Goal: Book appointment/travel/reservation

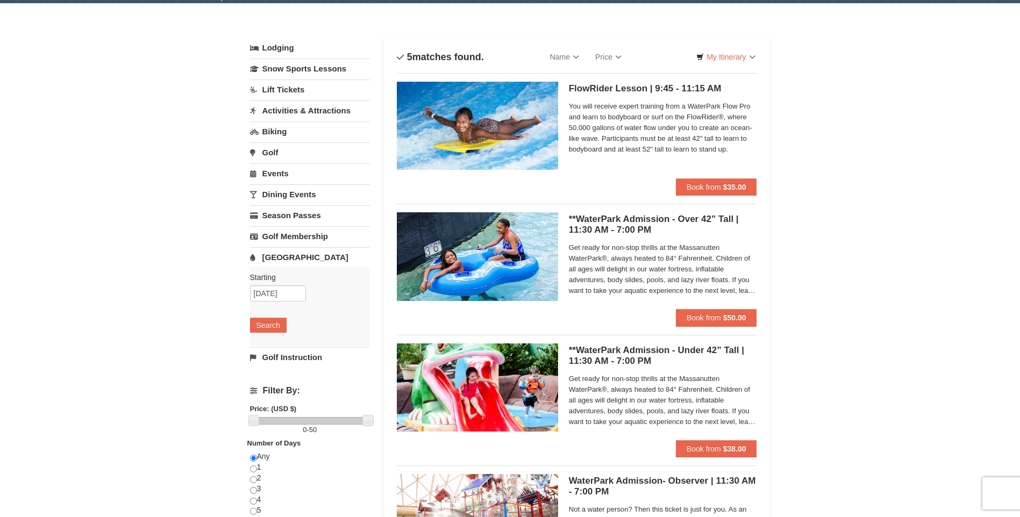
scroll to position [108, 0]
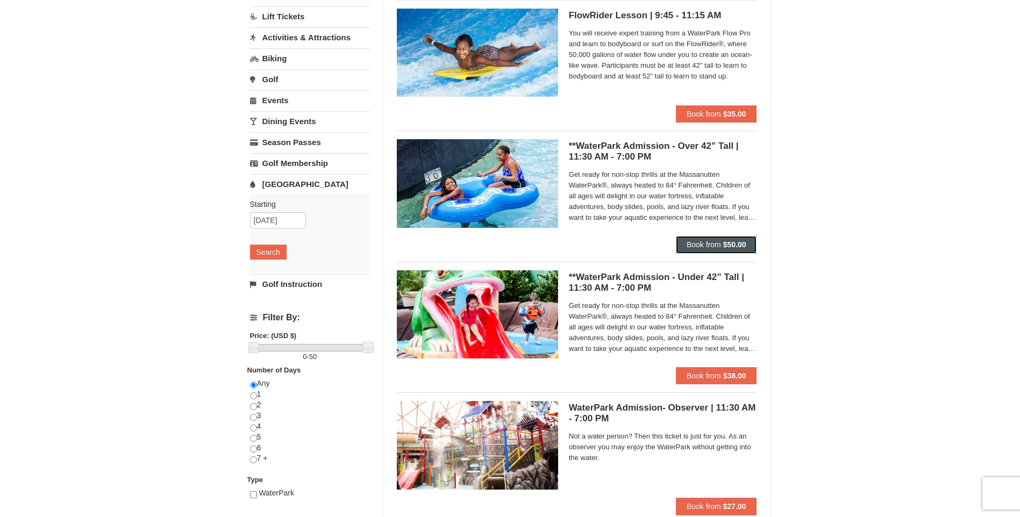
click at [707, 247] on span "Book from" at bounding box center [704, 244] width 34 height 9
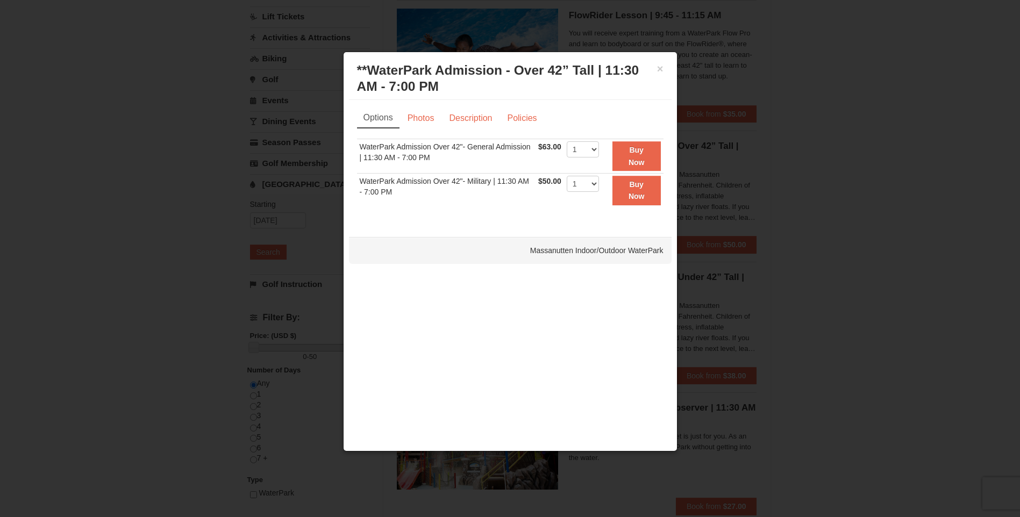
click at [664, 71] on div "× **WaterPark Admission - Over 42” Tall | 11:30 AM - 7:00 PM Massanutten Indoor…" at bounding box center [510, 79] width 323 height 42
click at [660, 70] on button "×" at bounding box center [660, 68] width 6 height 11
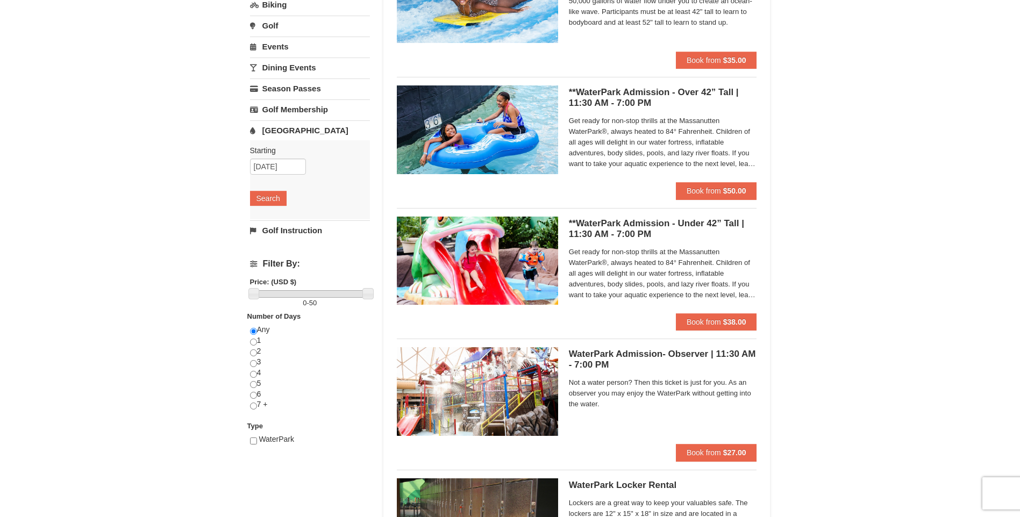
scroll to position [0, 0]
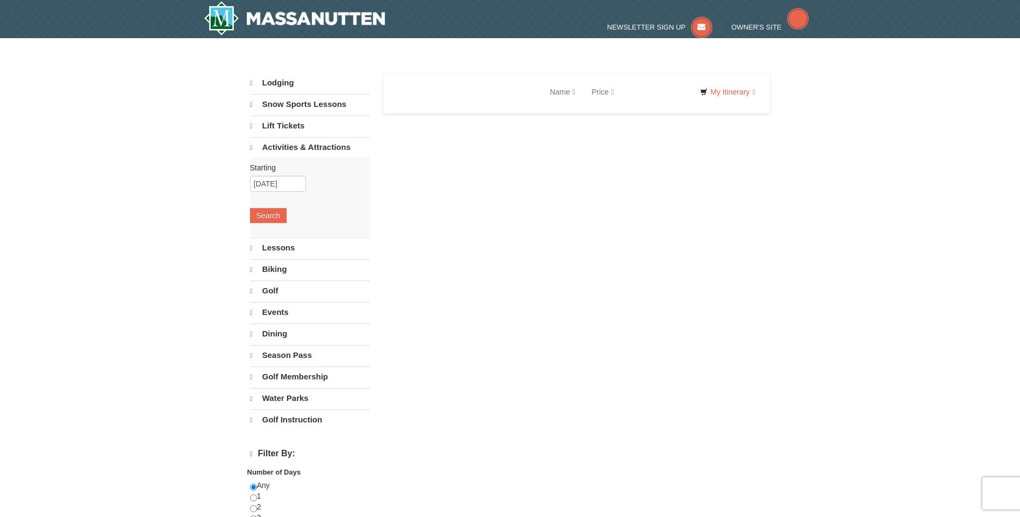
select select "9"
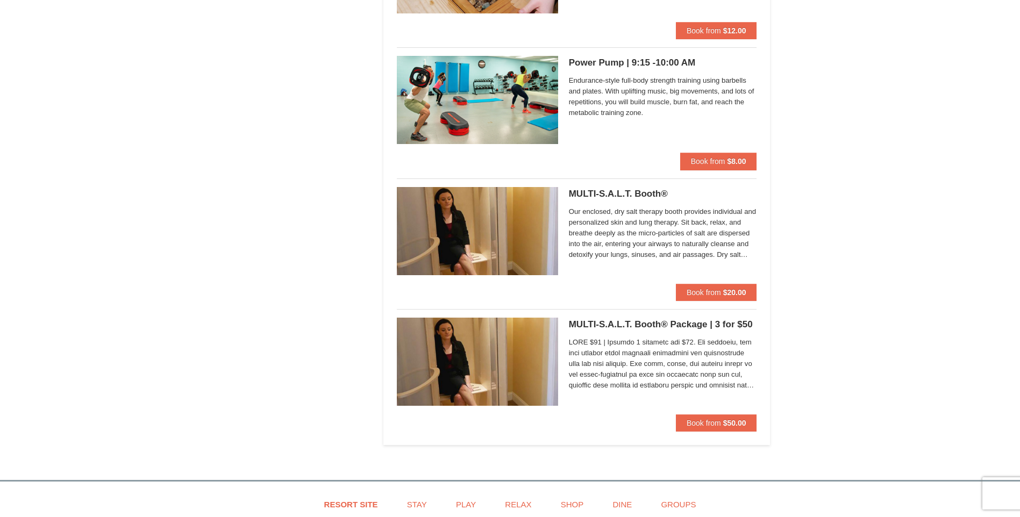
scroll to position [3226, 0]
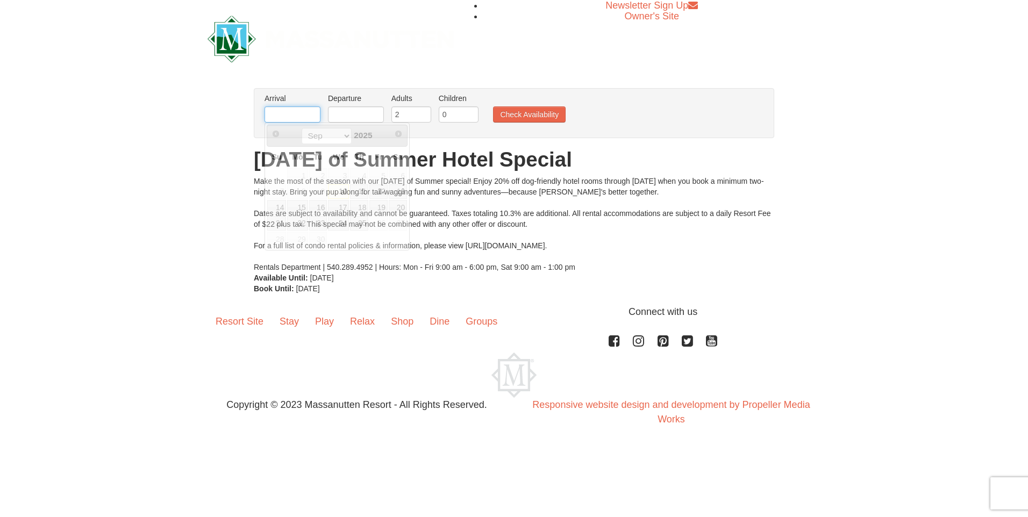
click at [308, 120] on input "text" at bounding box center [293, 114] width 56 height 16
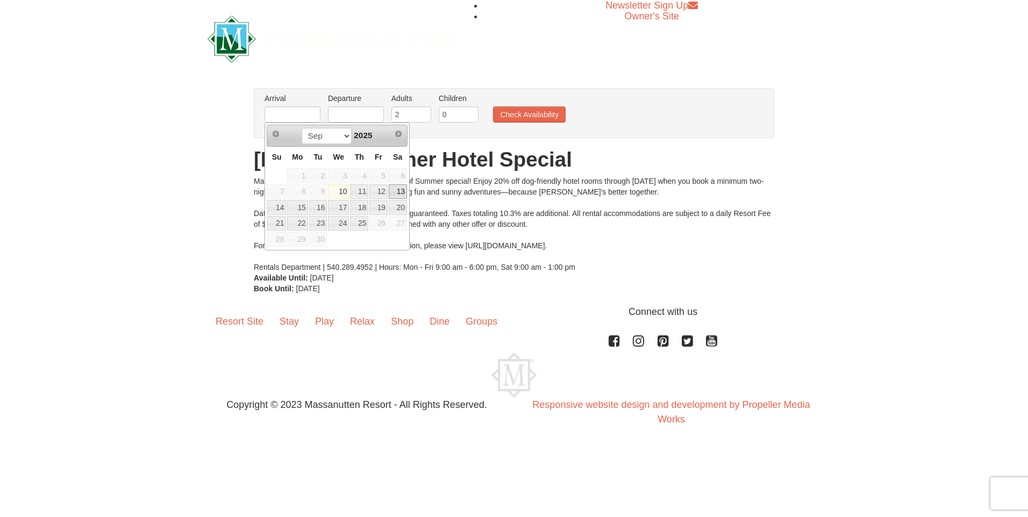
click at [396, 193] on link "13" at bounding box center [398, 191] width 18 height 15
type input "[DATE]"
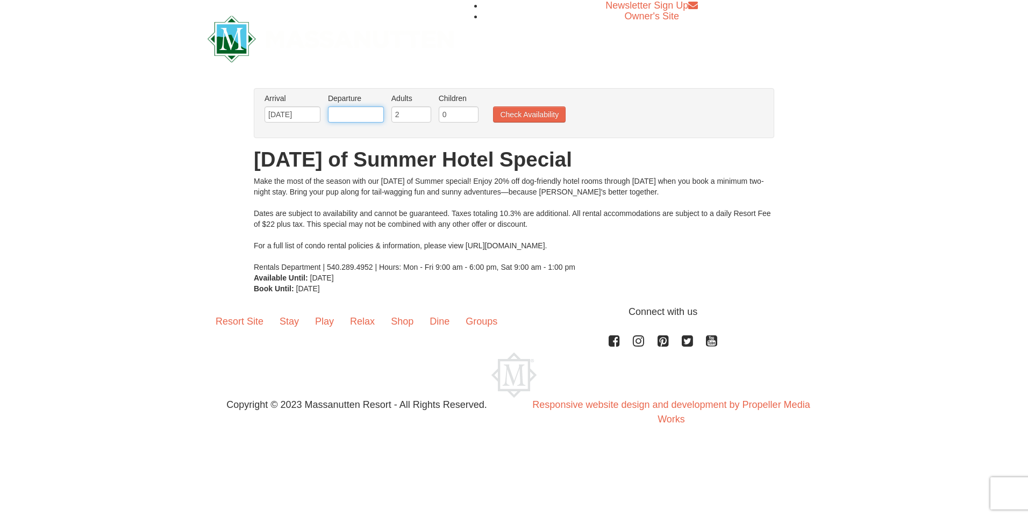
drag, startPoint x: 367, startPoint y: 118, endPoint x: 370, endPoint y: 124, distance: 7.2
click at [369, 121] on input "text" at bounding box center [356, 114] width 56 height 16
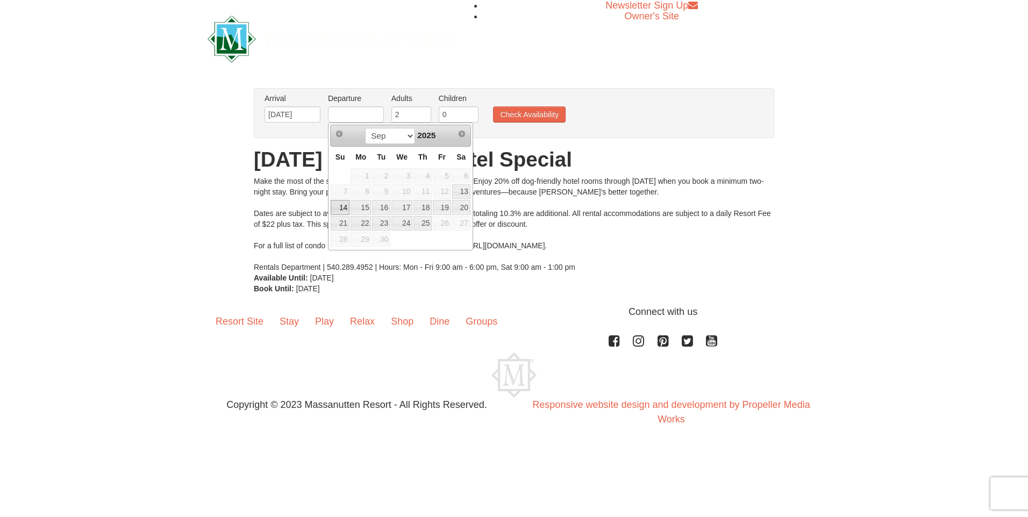
click at [339, 204] on link "14" at bounding box center [340, 207] width 19 height 15
type input "[DATE]"
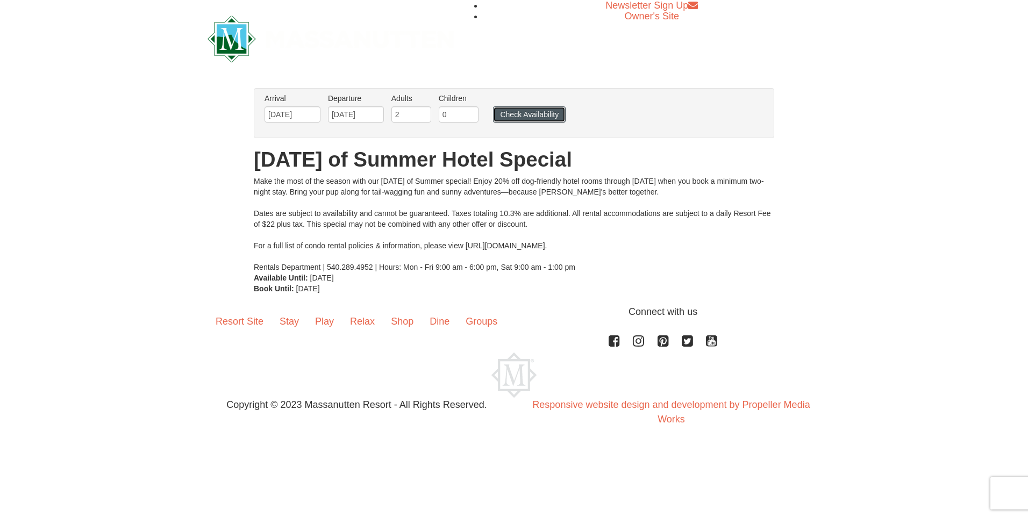
click at [514, 114] on button "Check Availability" at bounding box center [529, 114] width 73 height 16
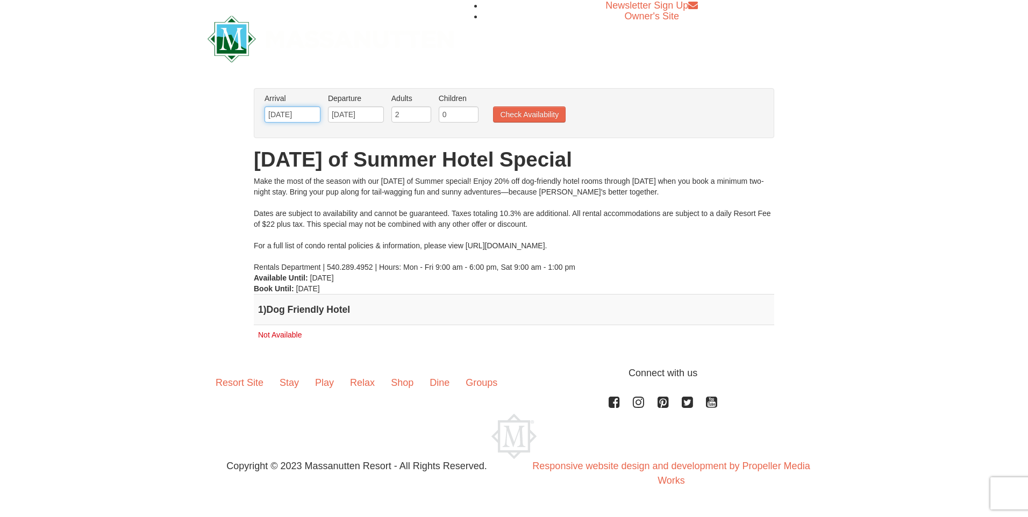
click at [312, 111] on input "[DATE]" at bounding box center [293, 114] width 56 height 16
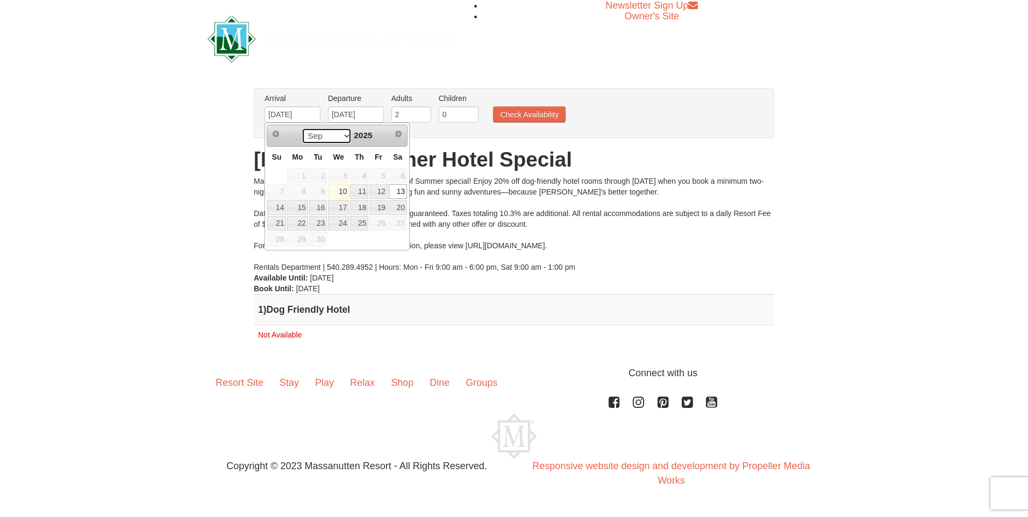
click at [348, 135] on select "Sep" at bounding box center [327, 136] width 50 height 16
click at [344, 138] on select "Sep" at bounding box center [327, 136] width 50 height 16
click at [364, 222] on link "25" at bounding box center [359, 223] width 18 height 15
type input "09/25/2025"
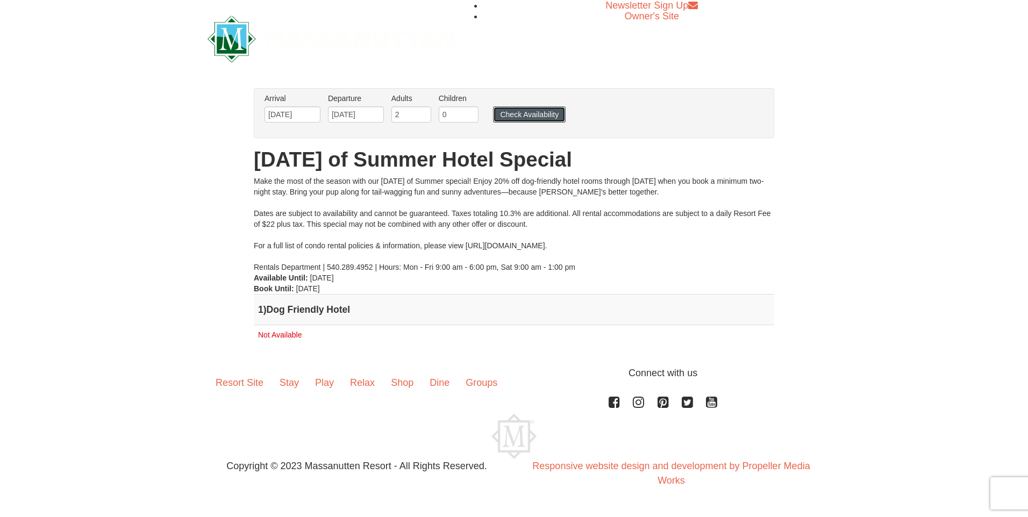
click at [501, 118] on button "Check Availability" at bounding box center [529, 114] width 73 height 16
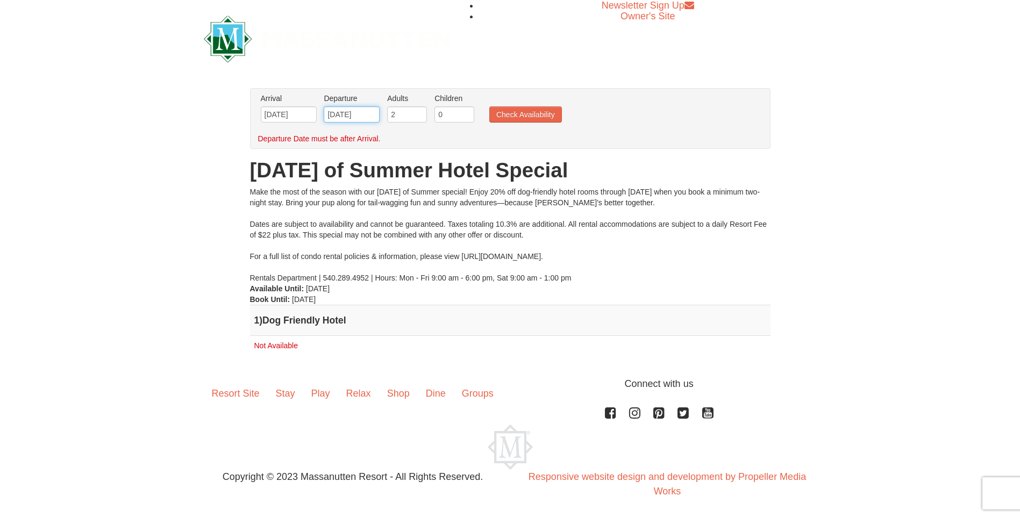
click at [366, 111] on input "09/25/2025" at bounding box center [352, 114] width 56 height 16
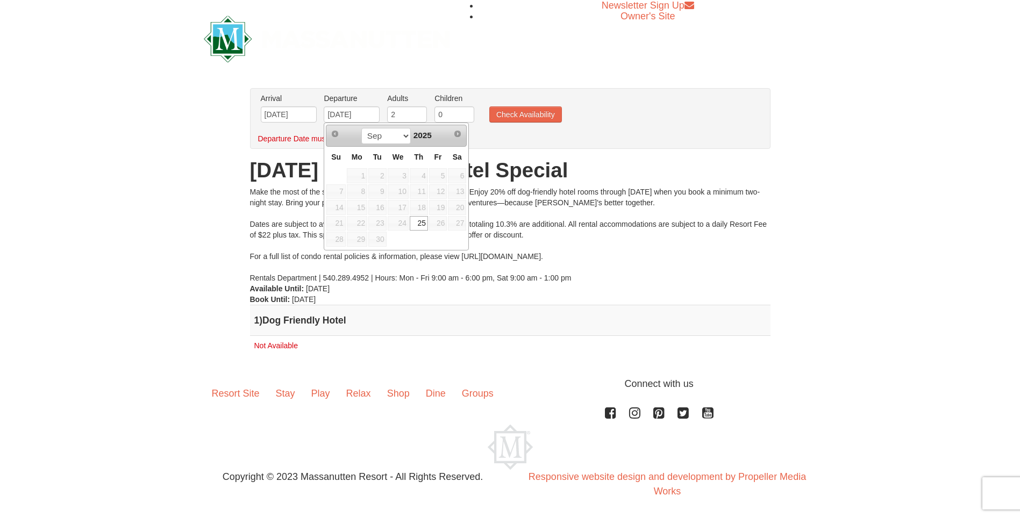
click at [436, 222] on span "26" at bounding box center [438, 223] width 18 height 15
click at [373, 119] on input "09/25/2025" at bounding box center [352, 114] width 56 height 16
click at [289, 110] on input "09/25/2025" at bounding box center [289, 114] width 56 height 16
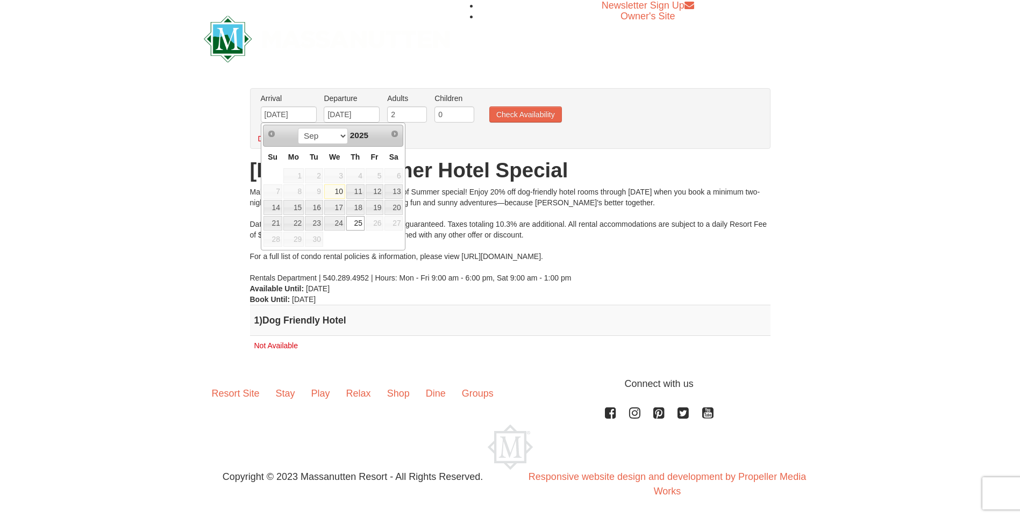
click at [336, 196] on link "10" at bounding box center [334, 191] width 21 height 15
type input "09/10/2025"
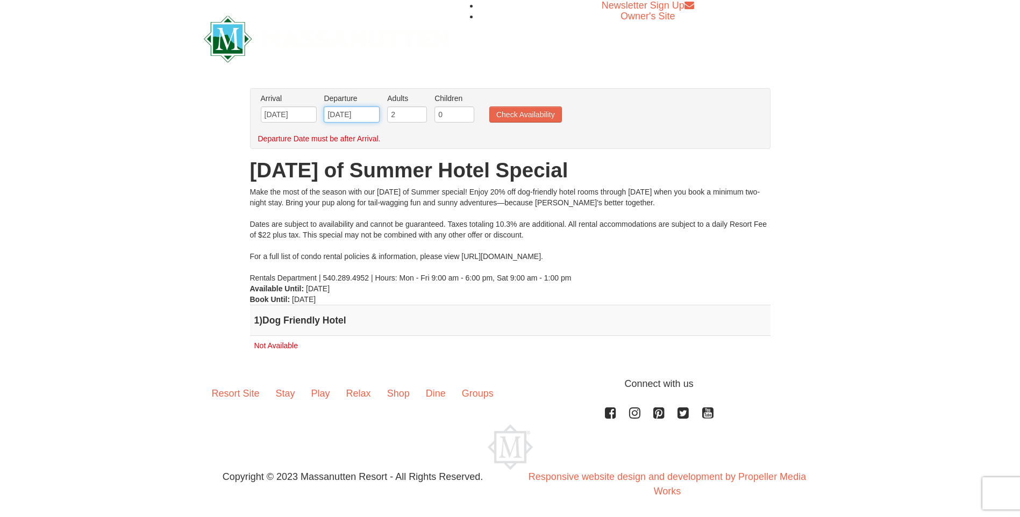
click at [367, 118] on input "09/25/2025" at bounding box center [352, 114] width 56 height 16
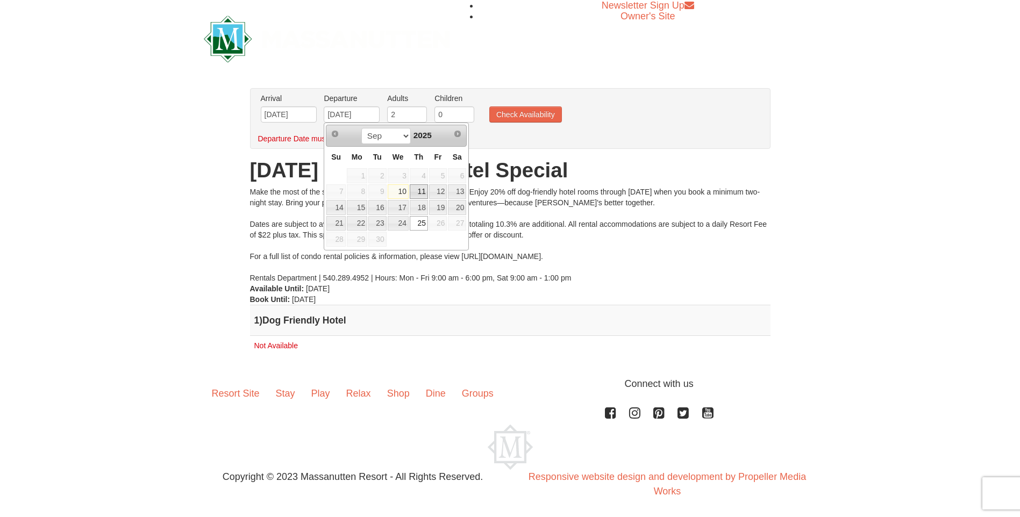
click at [422, 192] on link "11" at bounding box center [419, 191] width 18 height 15
type input "[DATE]"
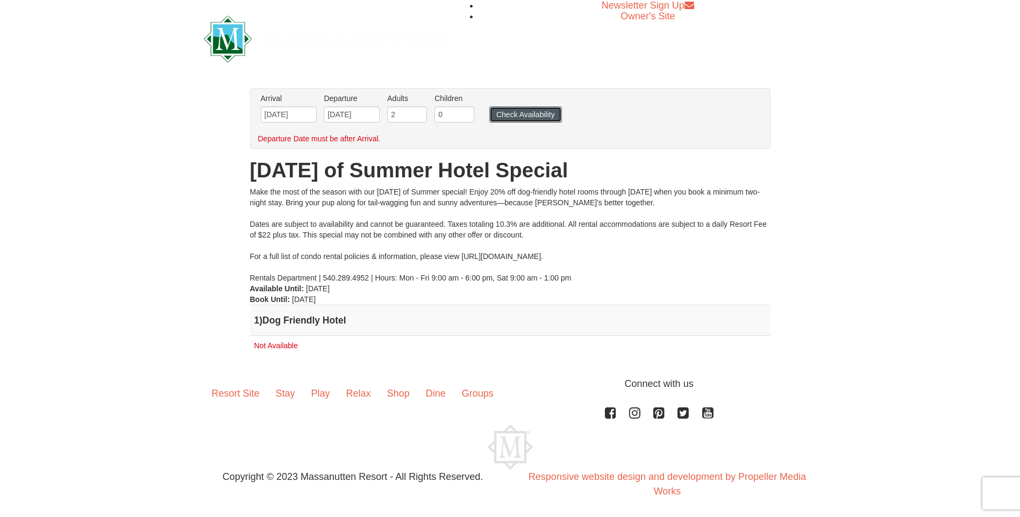
click at [505, 118] on button "Check Availability" at bounding box center [525, 114] width 73 height 16
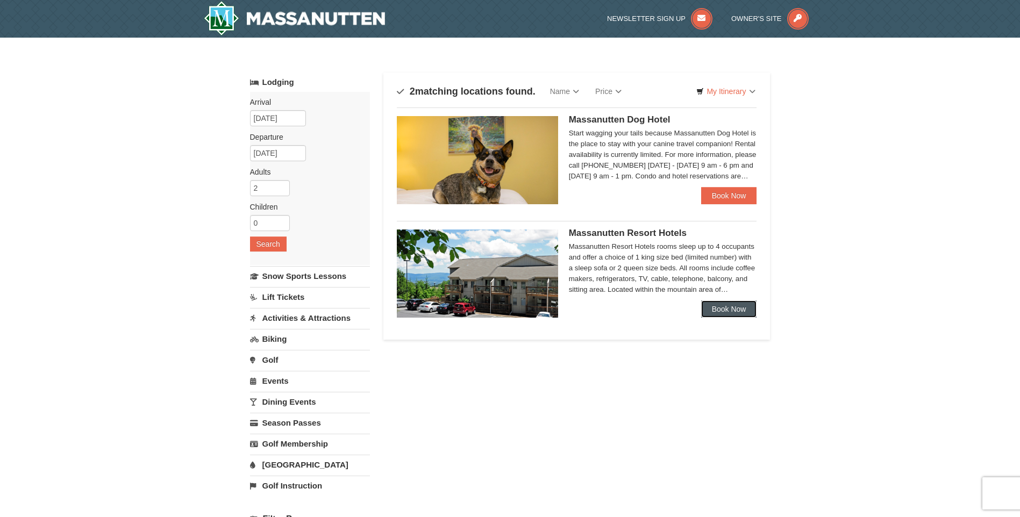
click at [736, 303] on link "Book Now" at bounding box center [729, 309] width 56 height 17
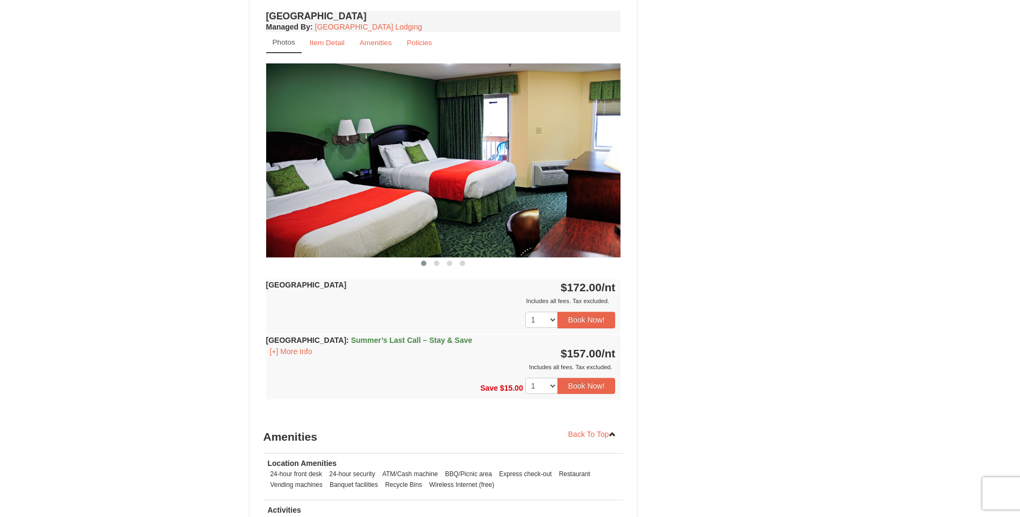
scroll to position [753, 0]
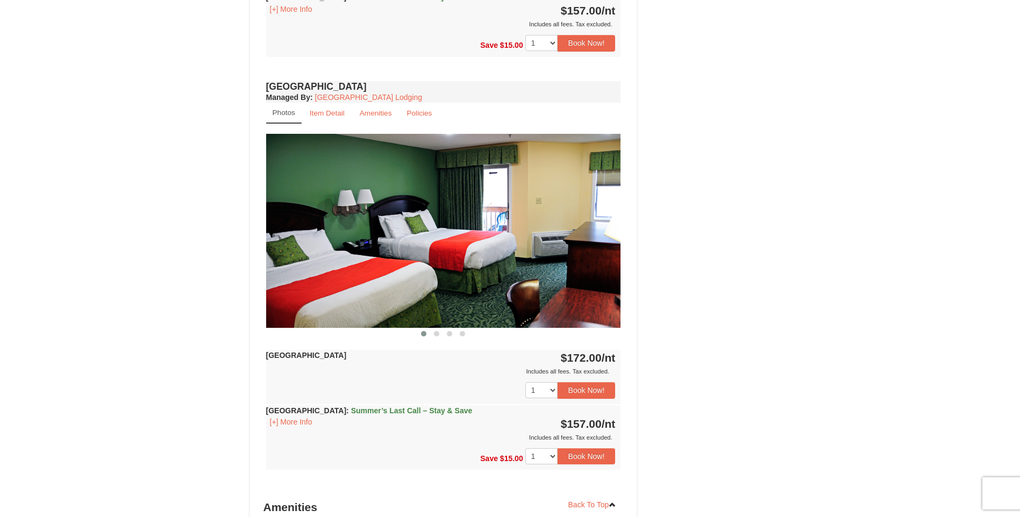
drag, startPoint x: 524, startPoint y: 281, endPoint x: 485, endPoint y: 280, distance: 39.3
click at [486, 280] on img at bounding box center [443, 231] width 355 height 194
click at [436, 333] on span at bounding box center [436, 333] width 5 height 5
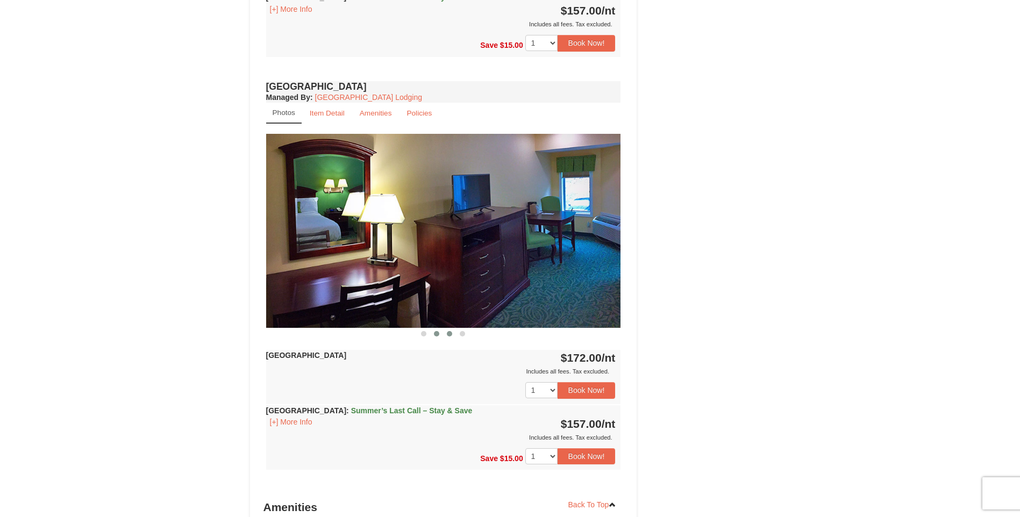
click at [450, 333] on span at bounding box center [449, 333] width 5 height 5
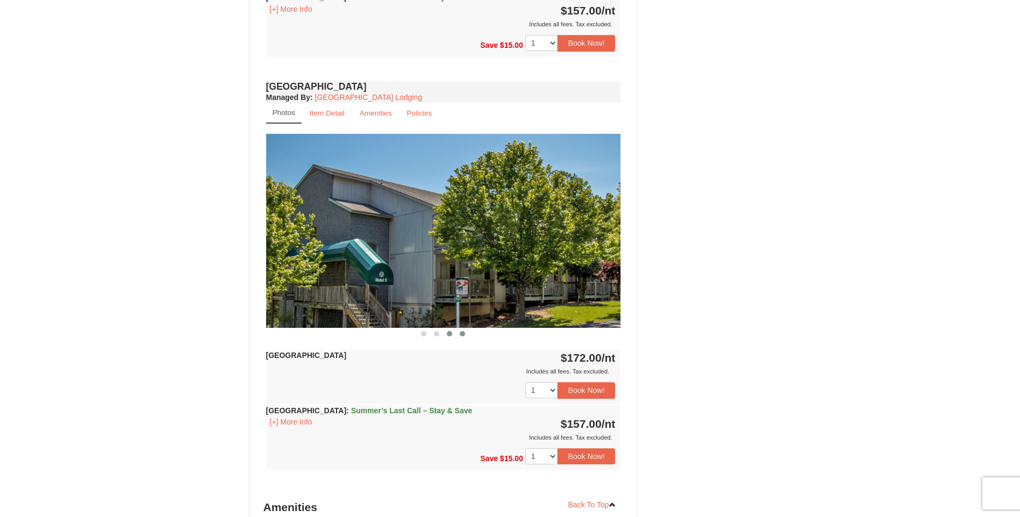
click at [461, 334] on span at bounding box center [462, 333] width 5 height 5
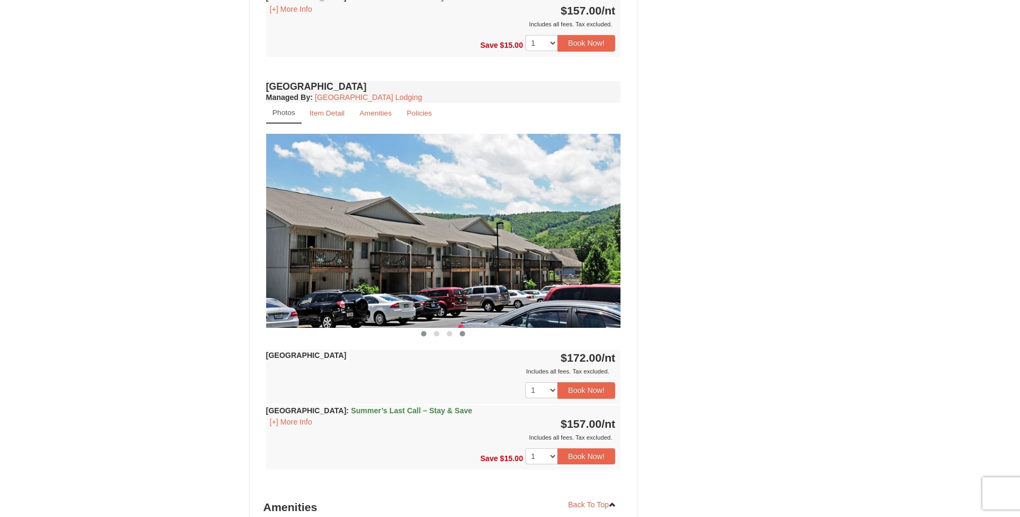
click at [427, 331] on button at bounding box center [423, 334] width 13 height 11
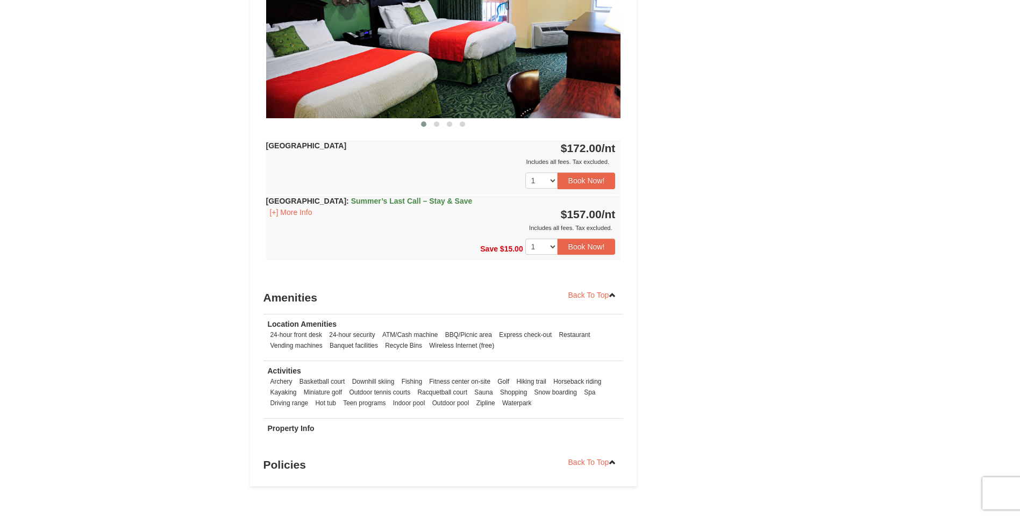
scroll to position [968, 0]
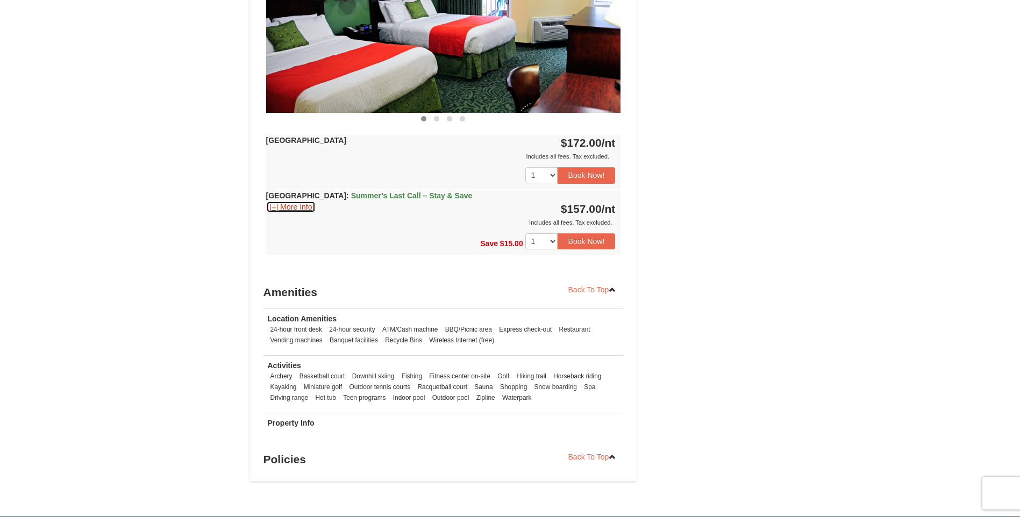
click at [277, 205] on button "[+] More Info" at bounding box center [291, 207] width 50 height 12
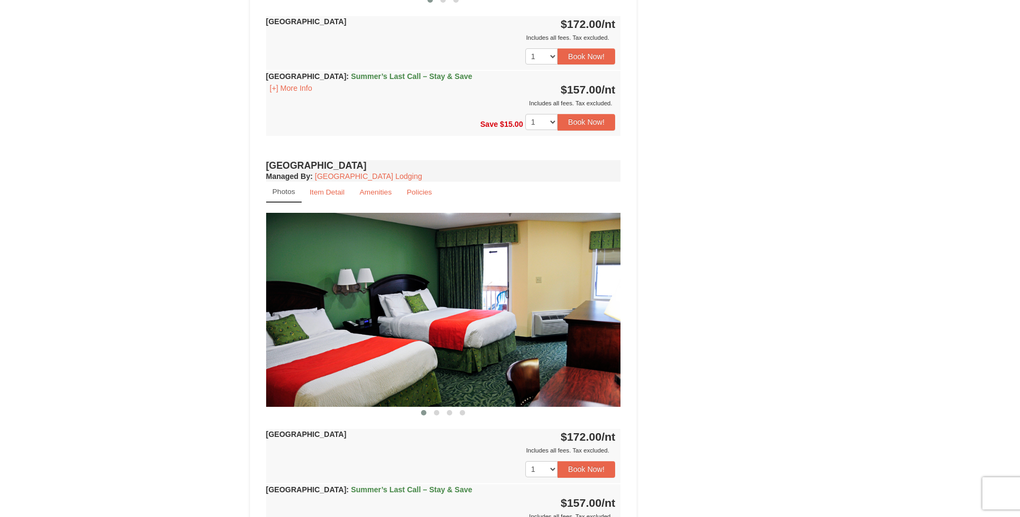
scroll to position [645, 0]
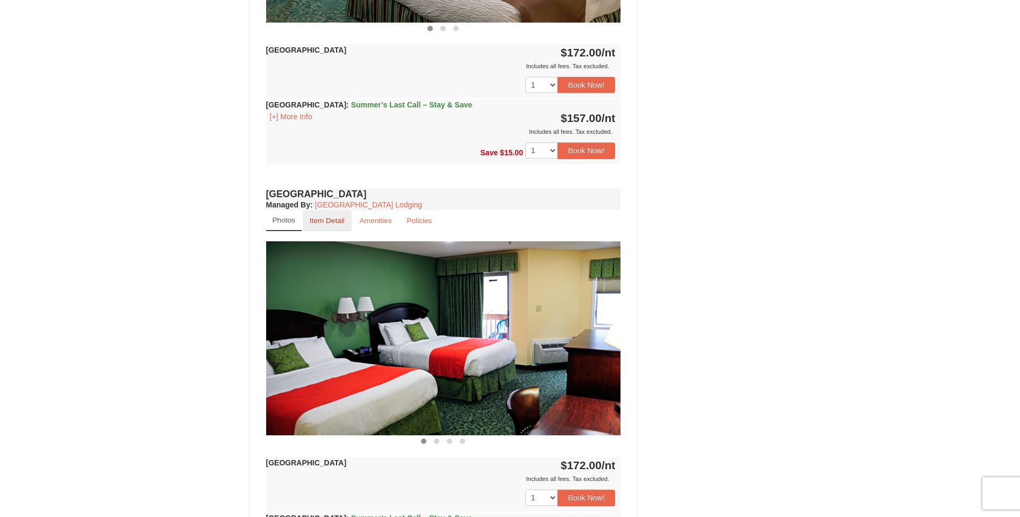
click at [326, 222] on small "Item Detail" at bounding box center [327, 221] width 35 height 8
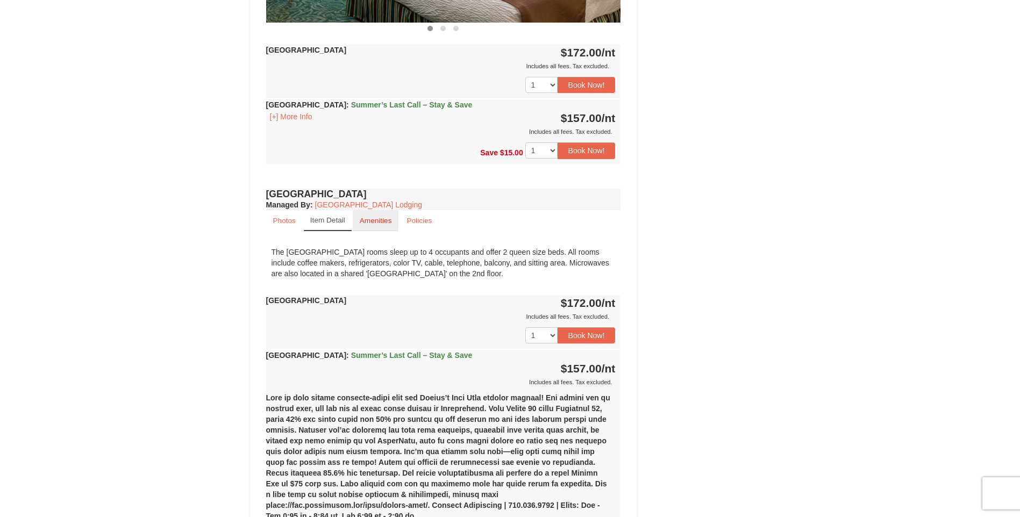
click at [376, 218] on small "Amenities" at bounding box center [376, 221] width 32 height 8
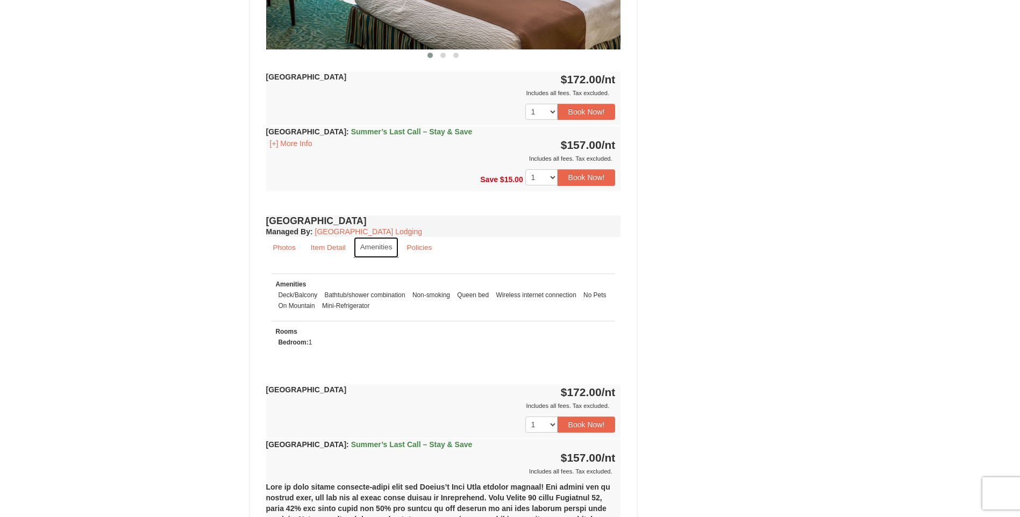
scroll to position [592, 0]
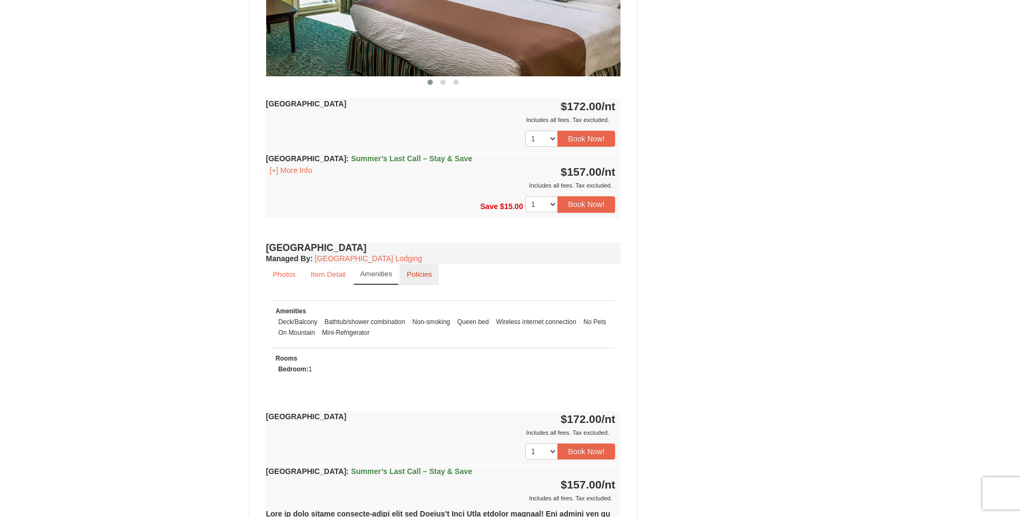
click at [415, 275] on small "Policies" at bounding box center [419, 274] width 25 height 8
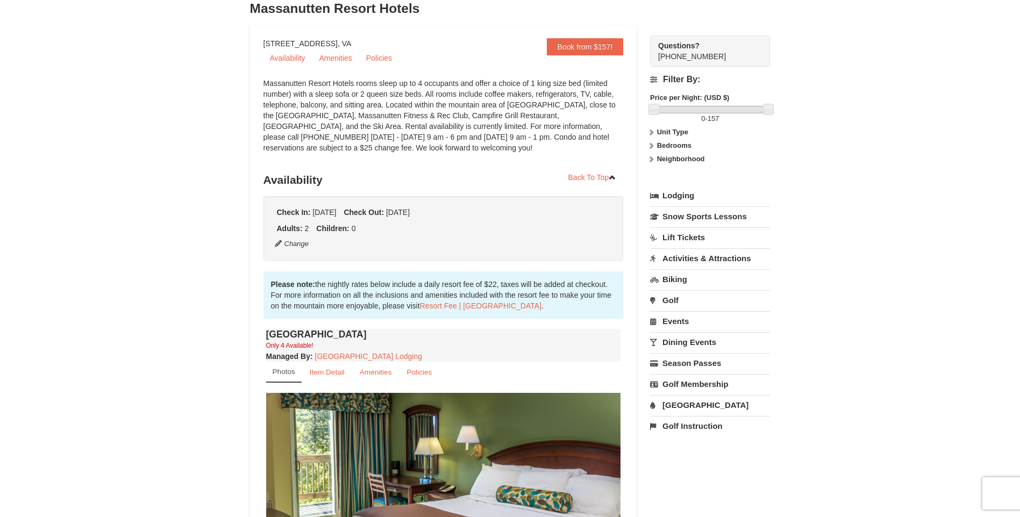
scroll to position [108, 0]
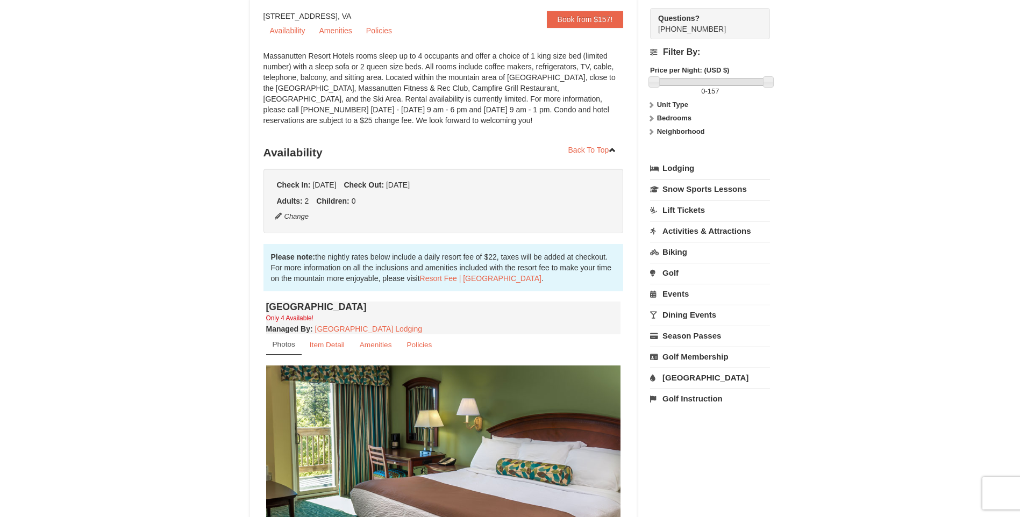
click at [651, 116] on icon at bounding box center [651, 119] width 8 height 8
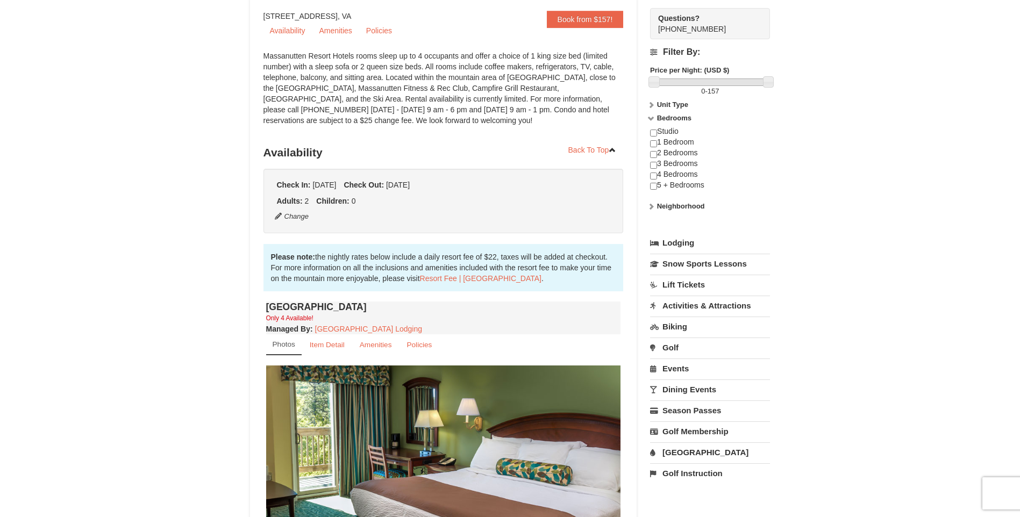
click at [692, 304] on link "Activities & Attractions" at bounding box center [710, 306] width 120 height 20
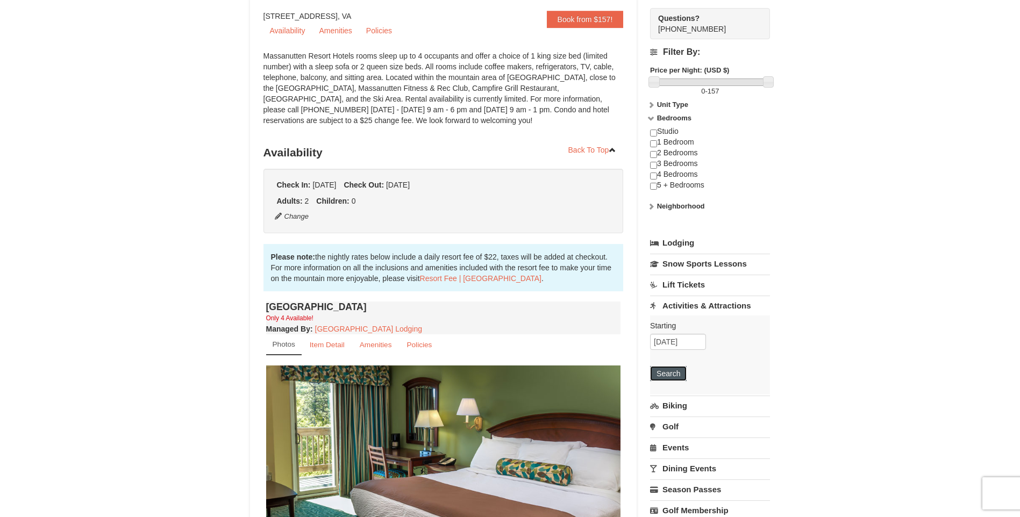
click at [676, 375] on button "Search" at bounding box center [668, 373] width 37 height 15
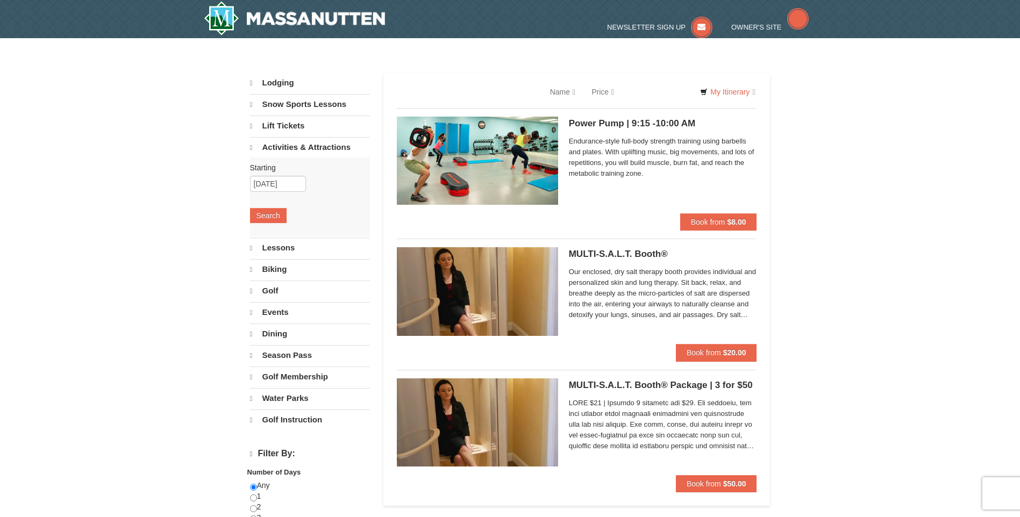
select select "9"
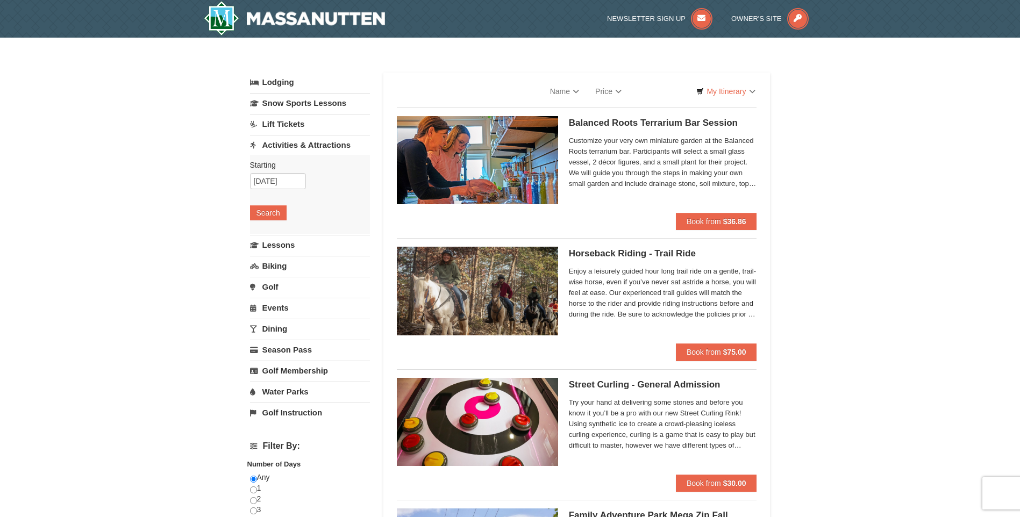
select select "9"
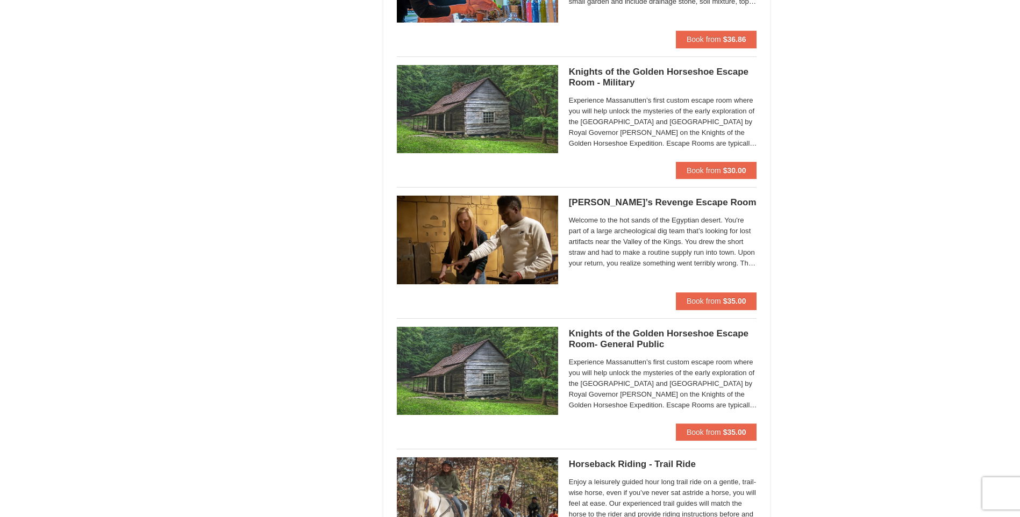
scroll to position [968, 0]
